Goal: Navigation & Orientation: Understand site structure

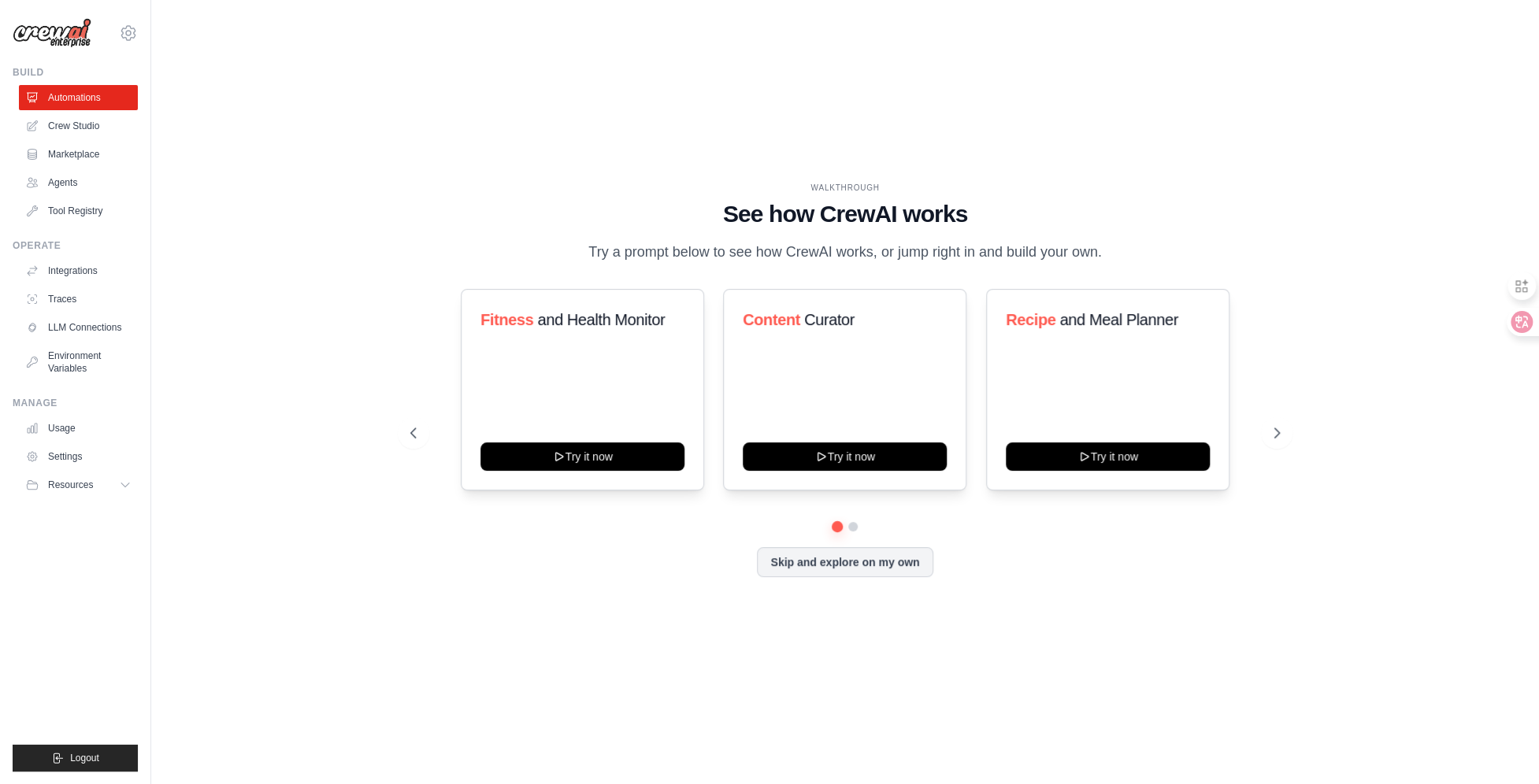
click at [1276, 379] on div "Fitness and Health Monitor Try it now Content Curator Try it now Recipe and Mea…" at bounding box center [846, 390] width 870 height 201
click at [80, 126] on link "Crew Studio" at bounding box center [80, 126] width 119 height 25
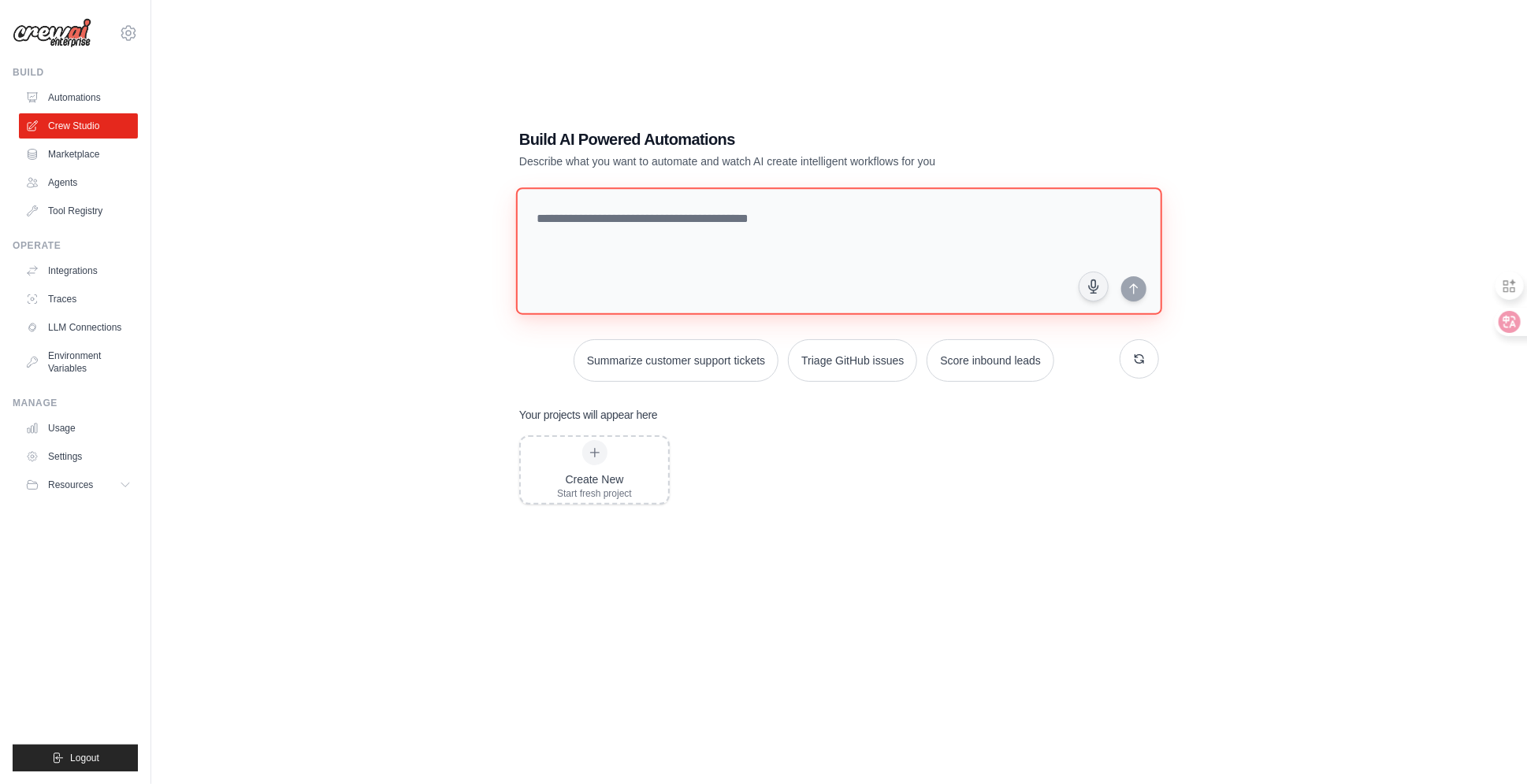
click at [708, 231] on textarea at bounding box center [839, 251] width 646 height 127
click at [81, 174] on link "Agents" at bounding box center [80, 182] width 119 height 25
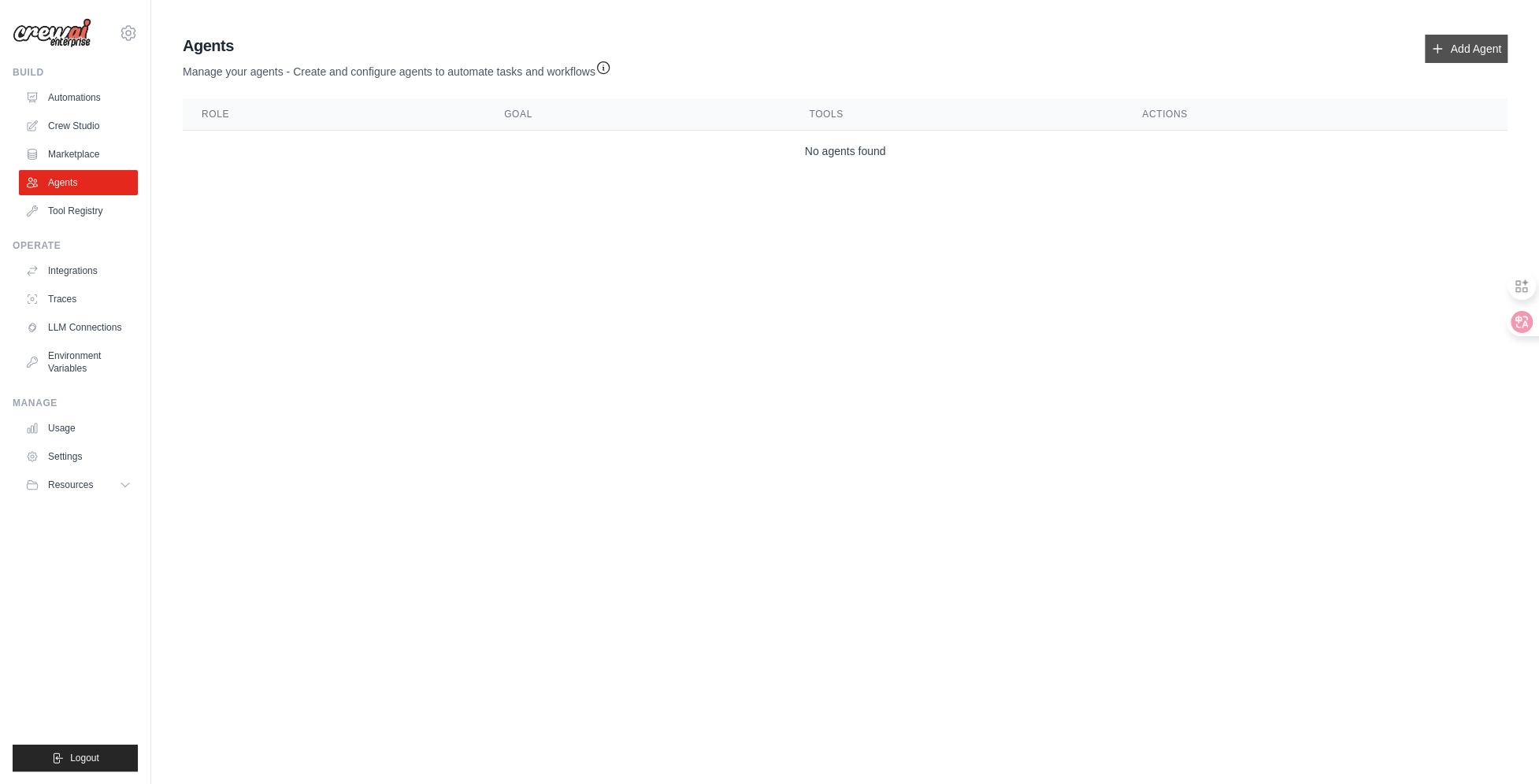
click at [1465, 43] on link "Add Agent" at bounding box center [1466, 48] width 83 height 28
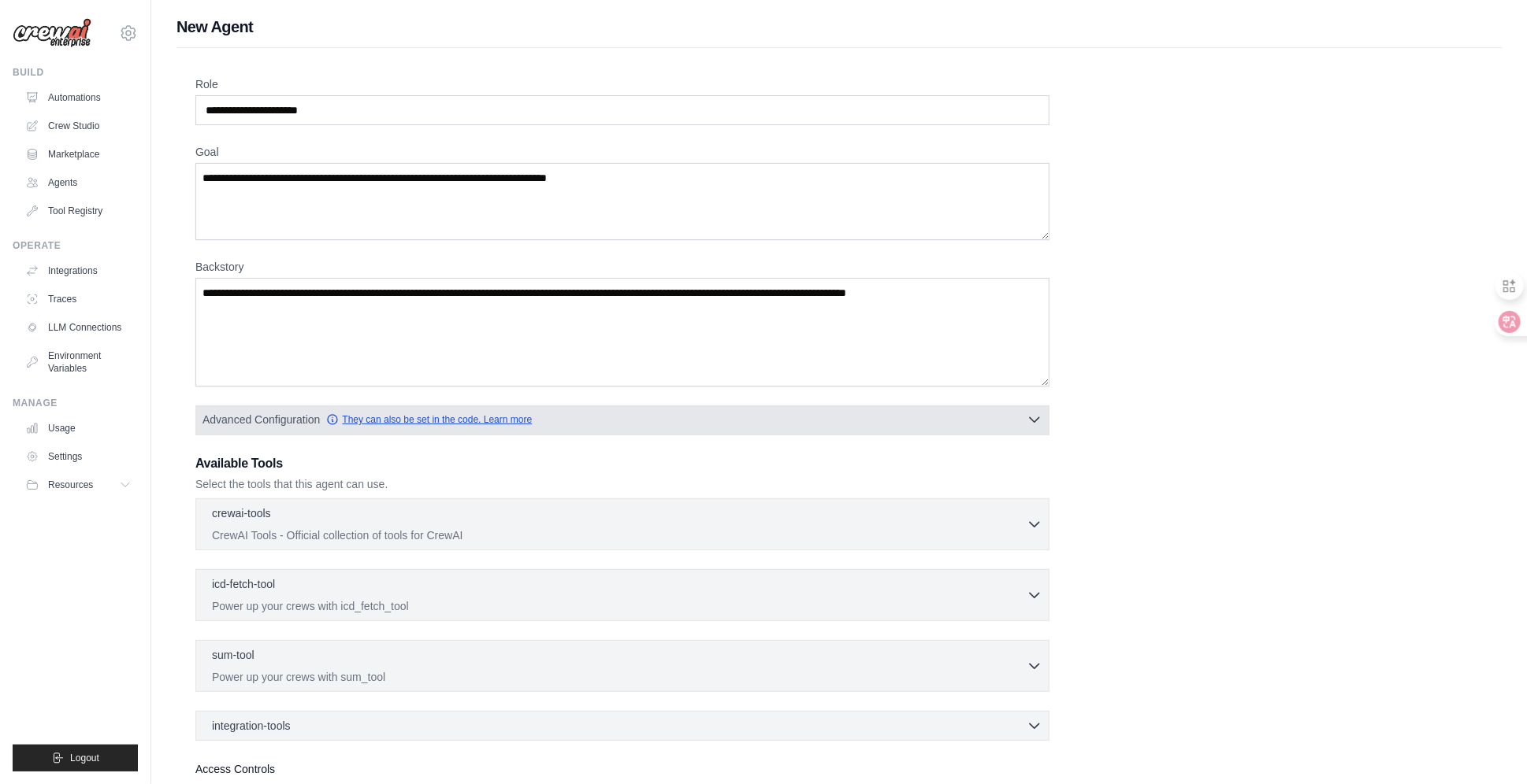
click at [431, 414] on link "They can also be set in the code. Learn more" at bounding box center [428, 420] width 205 height 13
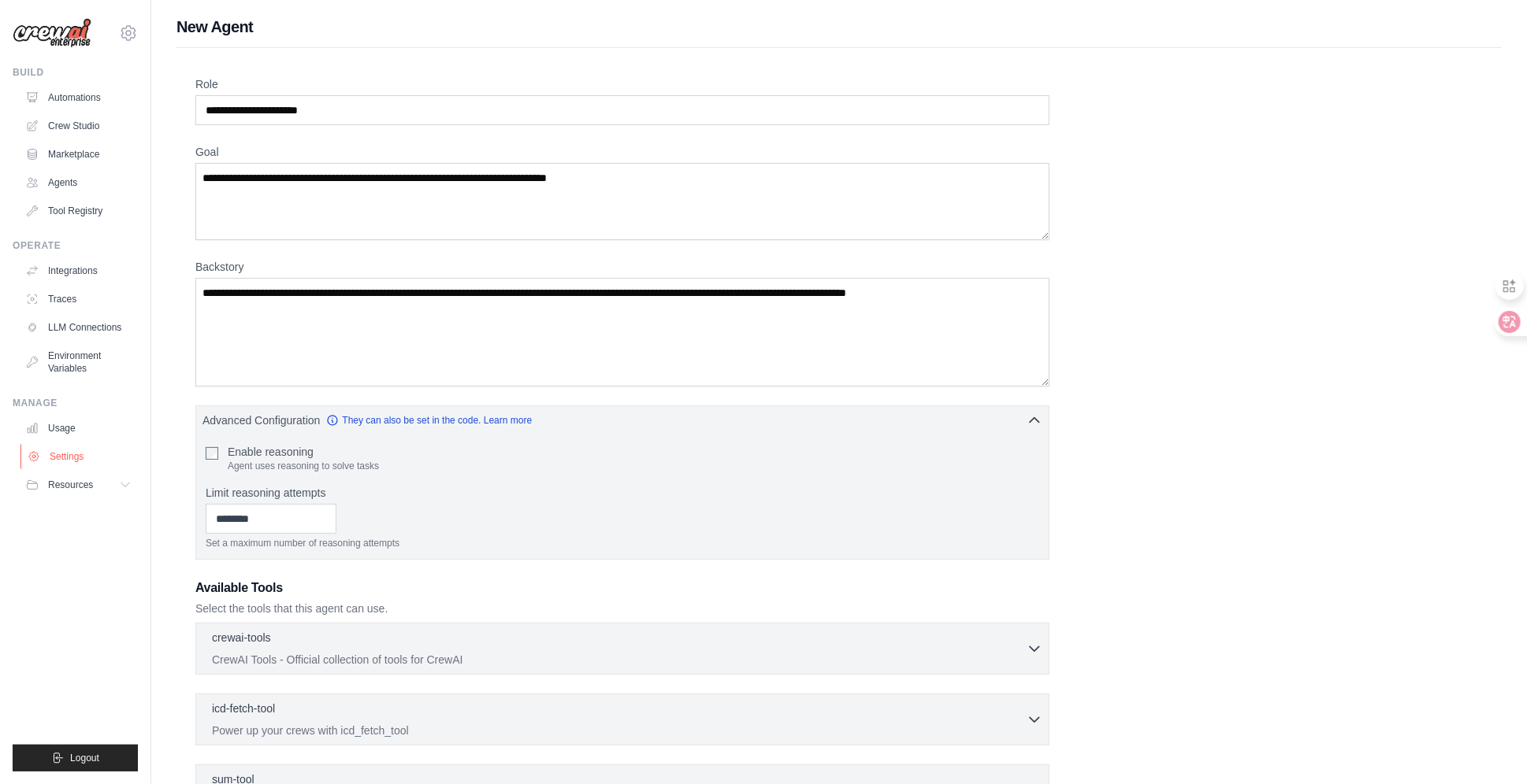
click at [89, 458] on link "Settings" at bounding box center [80, 456] width 119 height 25
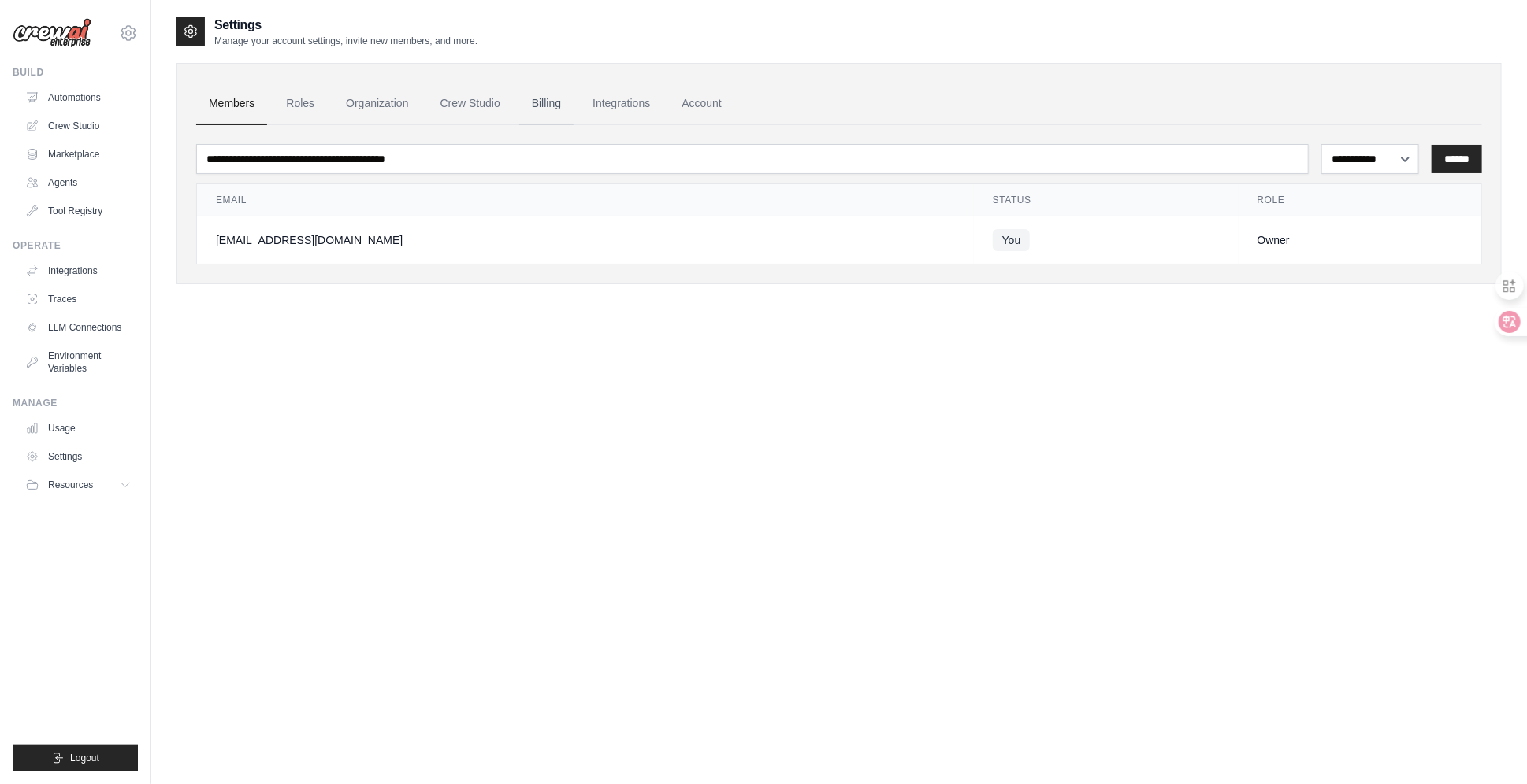
click at [555, 101] on link "Billing" at bounding box center [546, 104] width 54 height 43
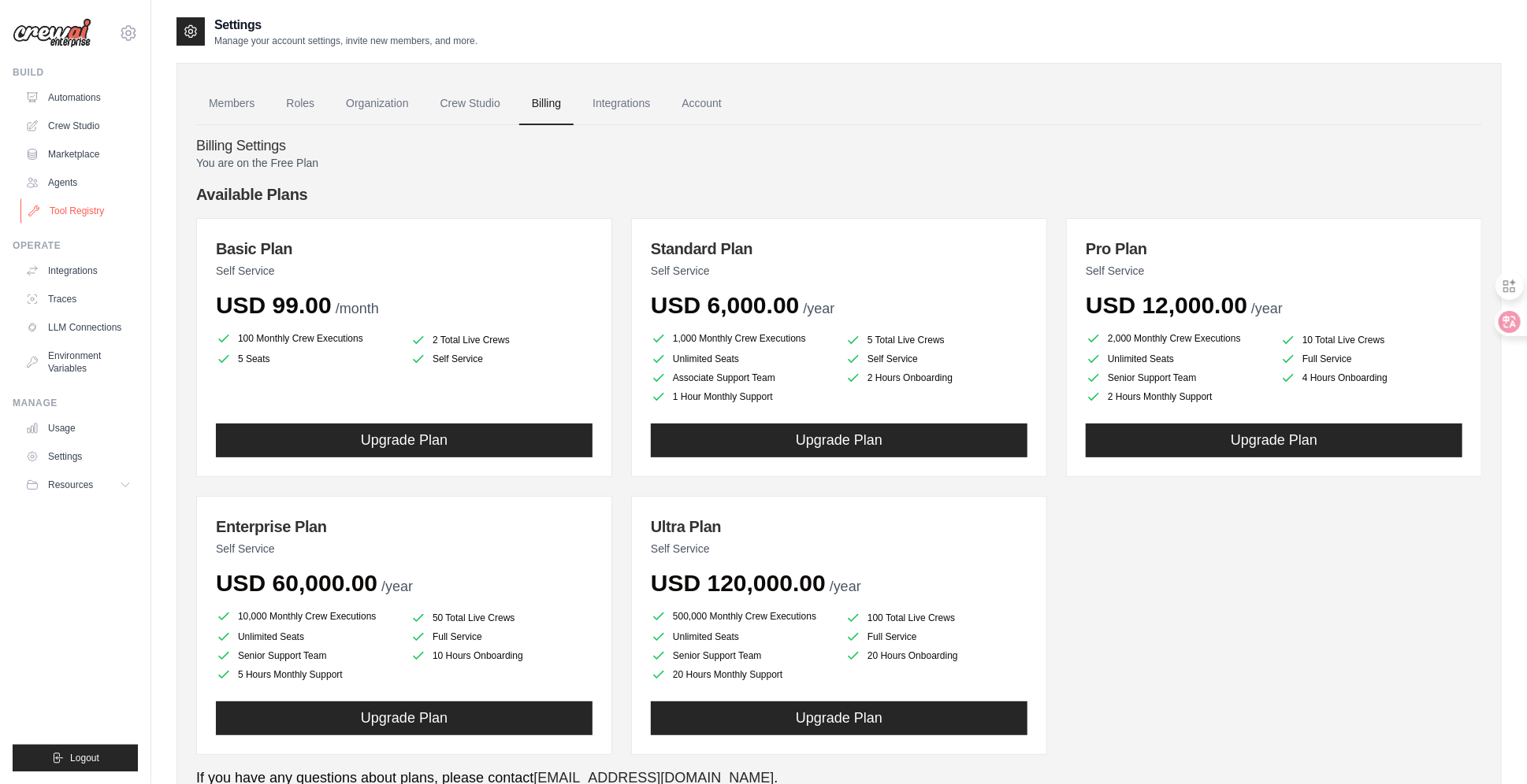
click at [60, 208] on link "Tool Registry" at bounding box center [80, 210] width 119 height 25
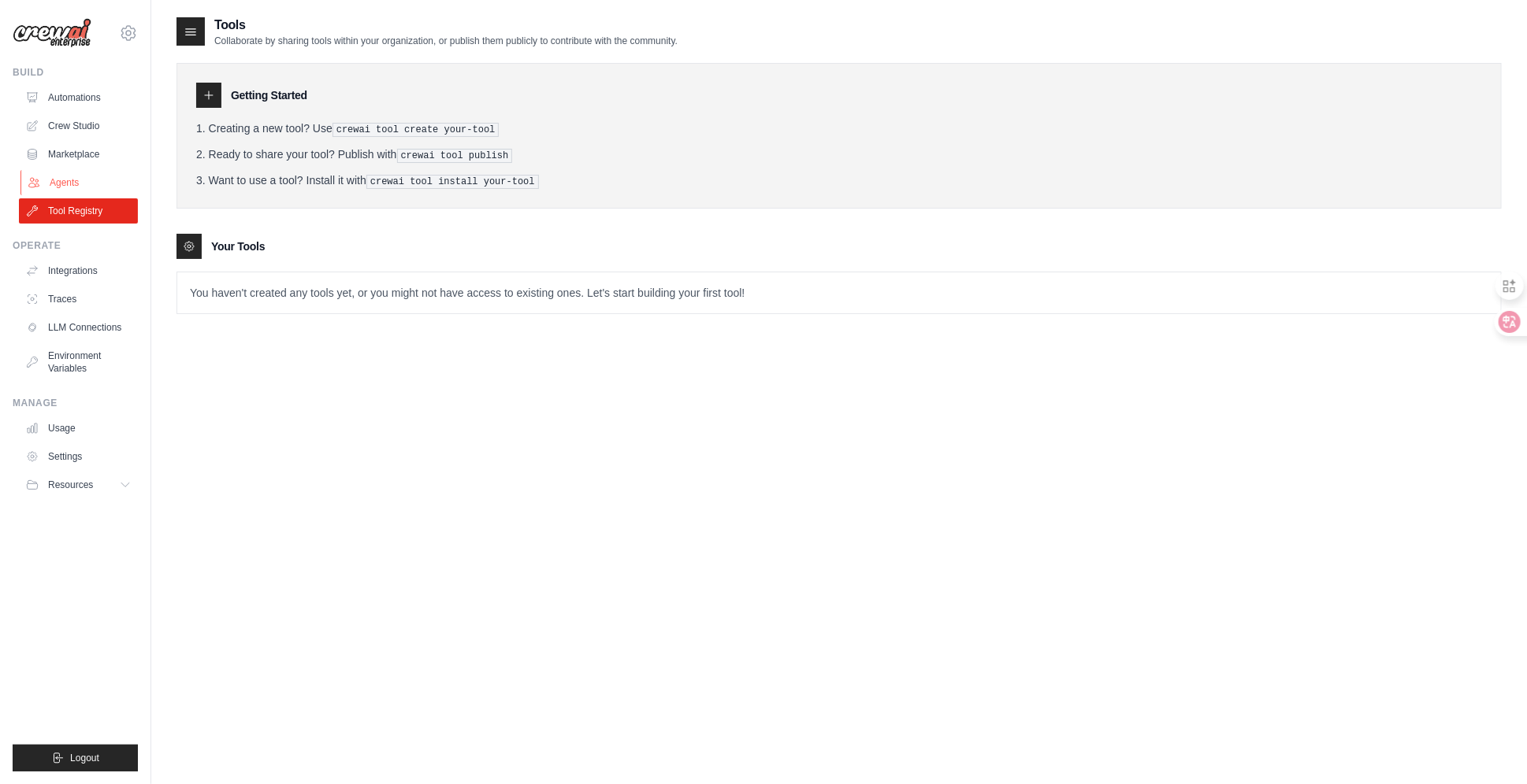
click at [71, 182] on link "Agents" at bounding box center [80, 182] width 119 height 25
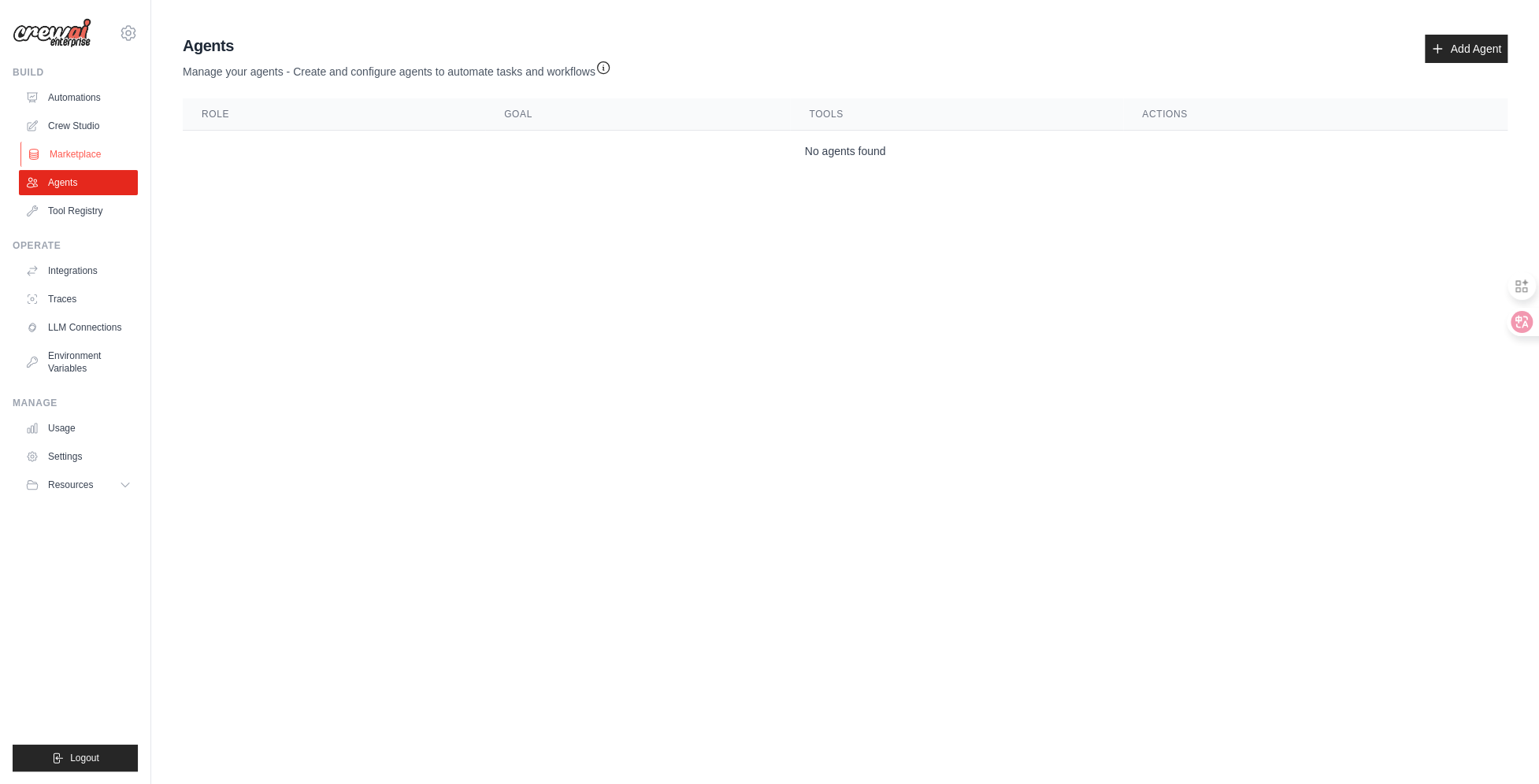
click at [77, 145] on link "Marketplace" at bounding box center [80, 154] width 119 height 25
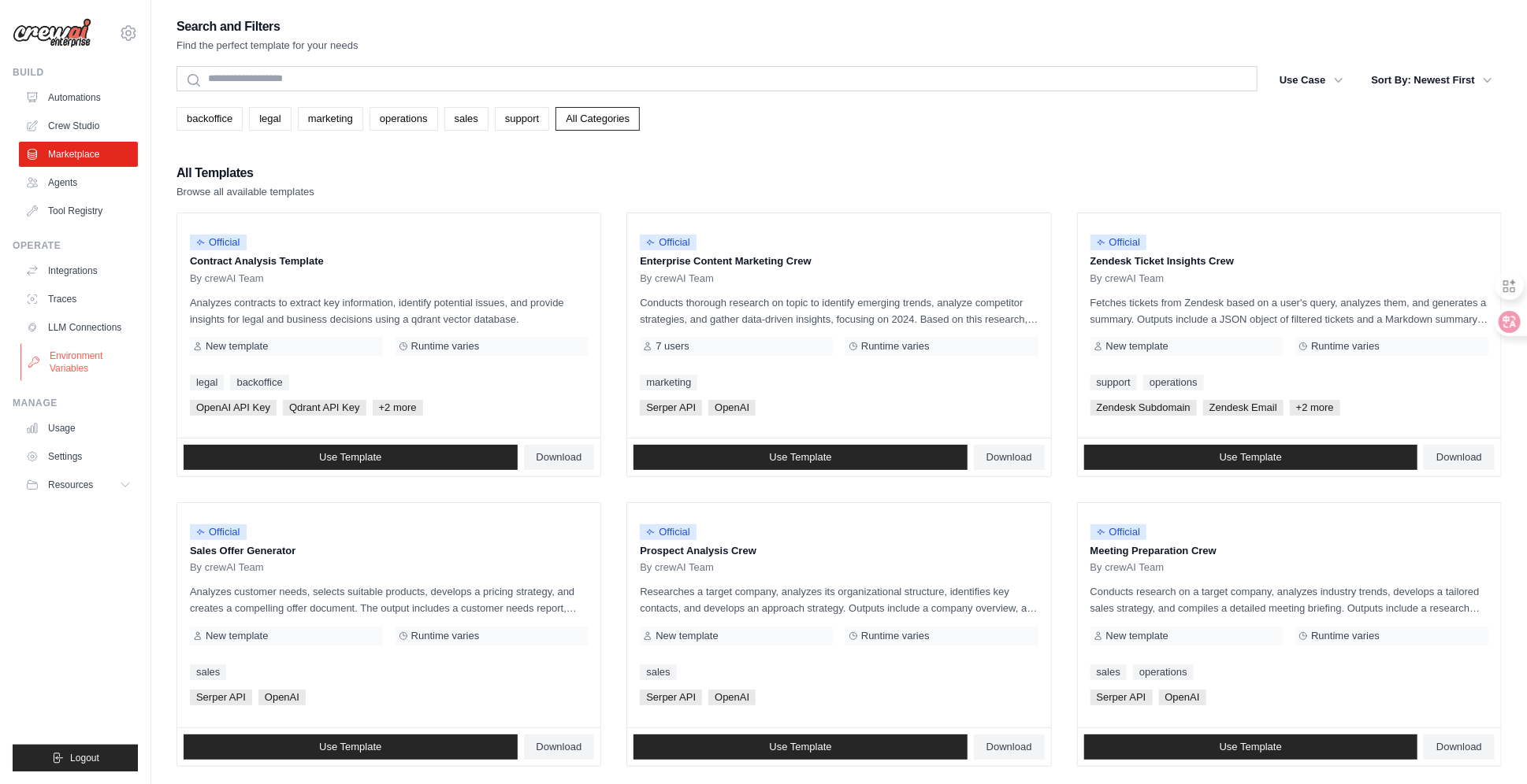
click at [94, 366] on link "Environment Variables" at bounding box center [80, 361] width 119 height 38
